Goal: Task Accomplishment & Management: Use online tool/utility

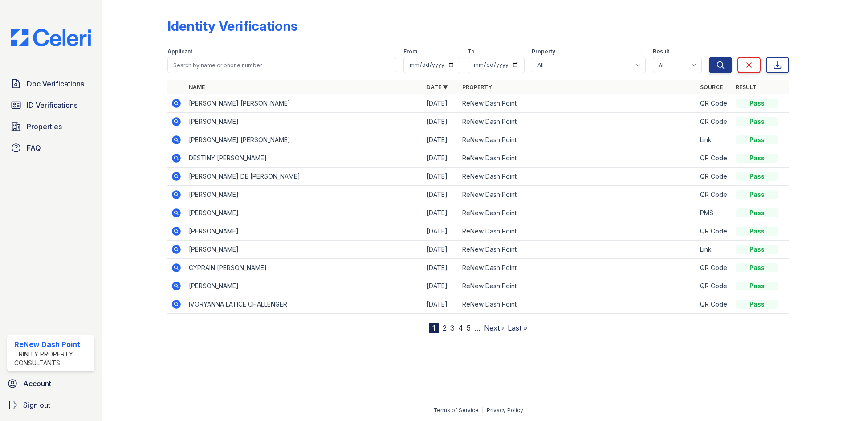
click at [22, 115] on div "Doc Verifications ID Verifications Properties FAQ" at bounding box center [51, 116] width 94 height 82
click at [35, 106] on span "ID Verifications" at bounding box center [52, 105] width 51 height 11
click at [71, 130] on link "Properties" at bounding box center [50, 127] width 87 height 18
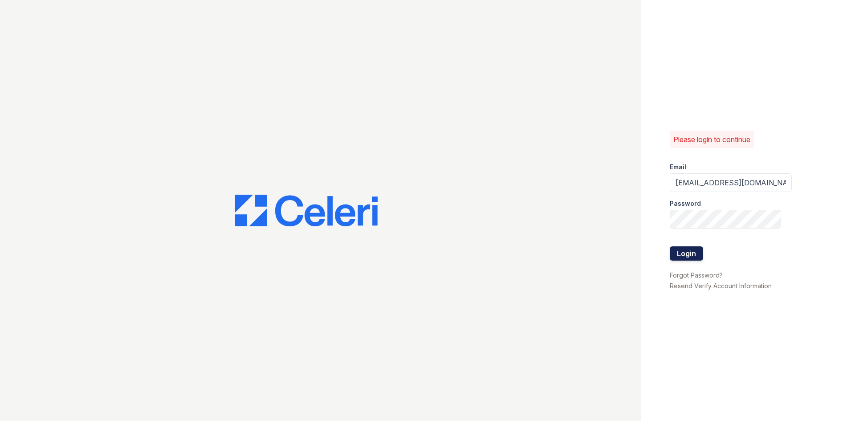
click at [675, 252] on button "Login" at bounding box center [686, 253] width 33 height 14
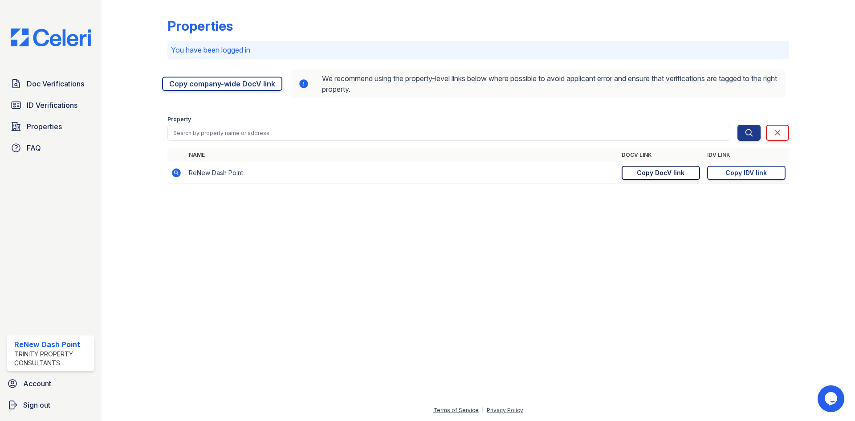
click at [673, 177] on div "Copy DocV link" at bounding box center [661, 172] width 48 height 9
click at [69, 81] on span "Doc Verifications" at bounding box center [55, 83] width 57 height 11
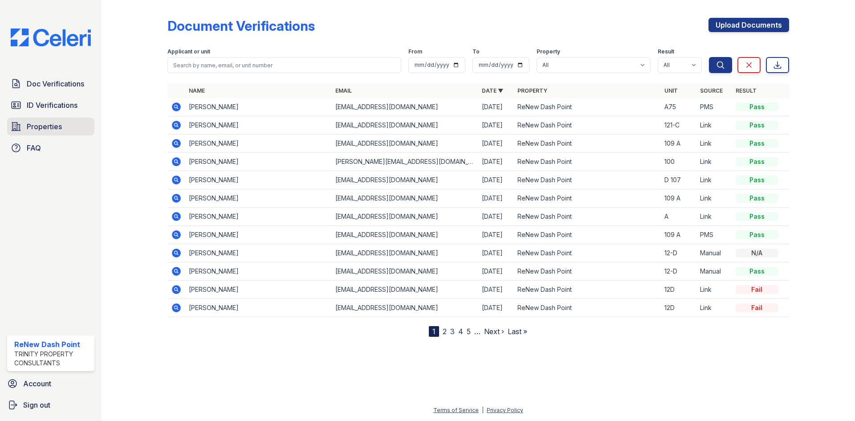
click at [31, 120] on link "Properties" at bounding box center [50, 127] width 87 height 18
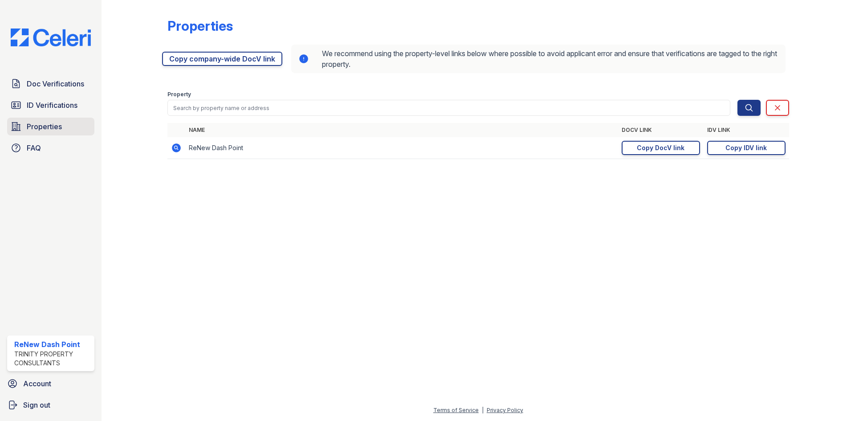
click at [34, 126] on span "Properties" at bounding box center [44, 126] width 35 height 11
drag, startPoint x: 650, startPoint y: 150, endPoint x: 662, endPoint y: 166, distance: 18.8
click at [650, 150] on div "Copy DocV link" at bounding box center [661, 147] width 48 height 9
click at [675, 156] on td "[URL][DOMAIN_NAME] Copy DocV link Copy link" at bounding box center [660, 148] width 85 height 22
click at [675, 152] on div "Copy DocV link" at bounding box center [661, 147] width 48 height 9
